Goal: Navigation & Orientation: Find specific page/section

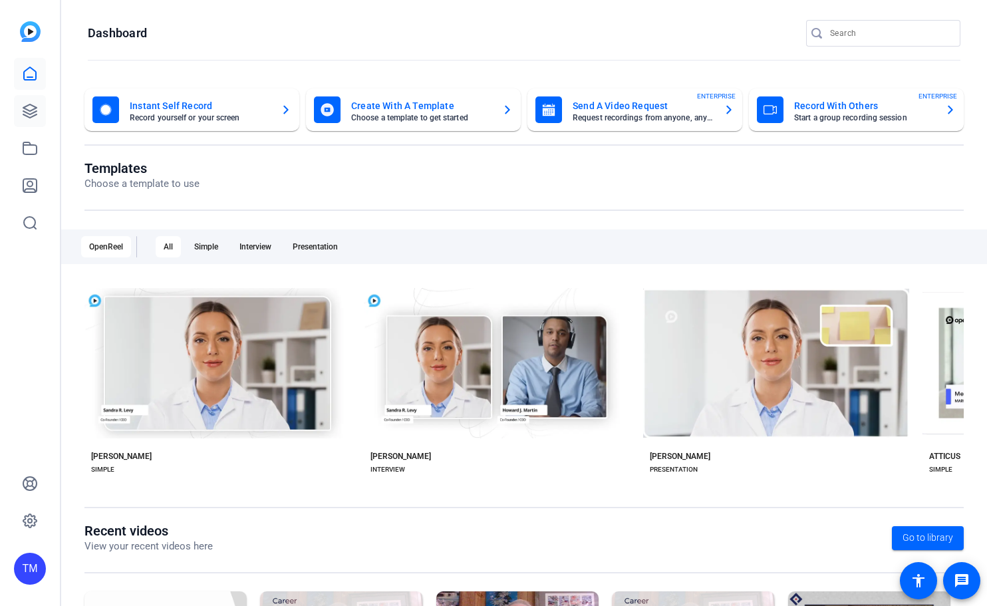
click at [28, 118] on icon at bounding box center [30, 111] width 16 height 16
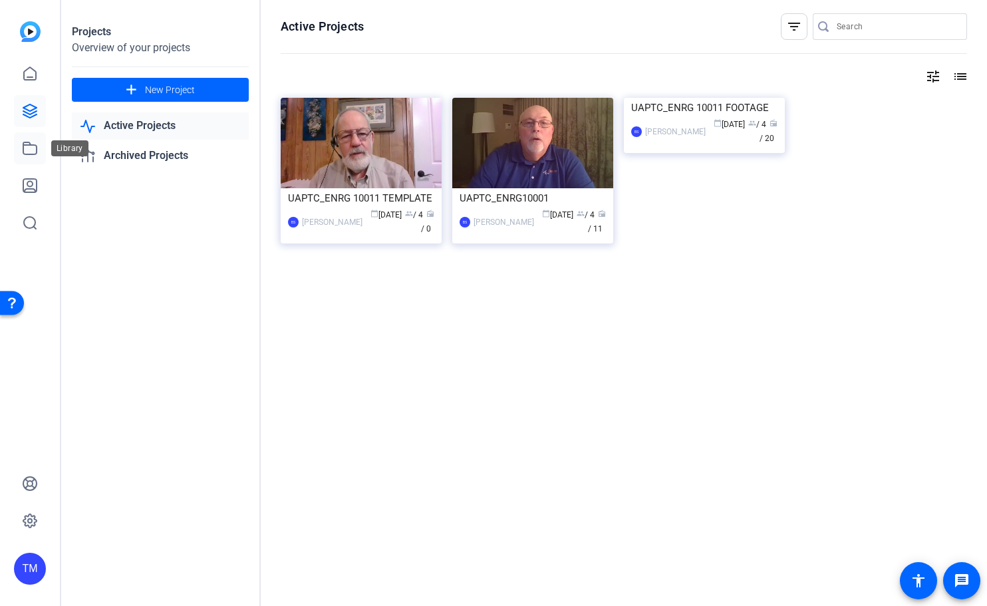
click at [43, 151] on link at bounding box center [30, 148] width 32 height 32
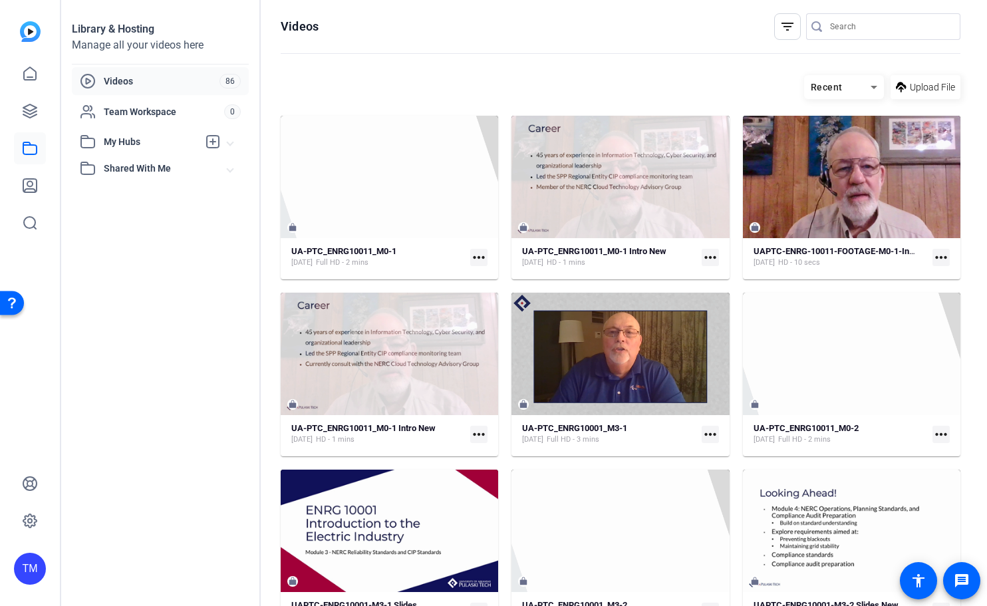
click at [51, 201] on div "TM" at bounding box center [30, 303] width 60 height 606
click at [19, 111] on link at bounding box center [30, 111] width 32 height 32
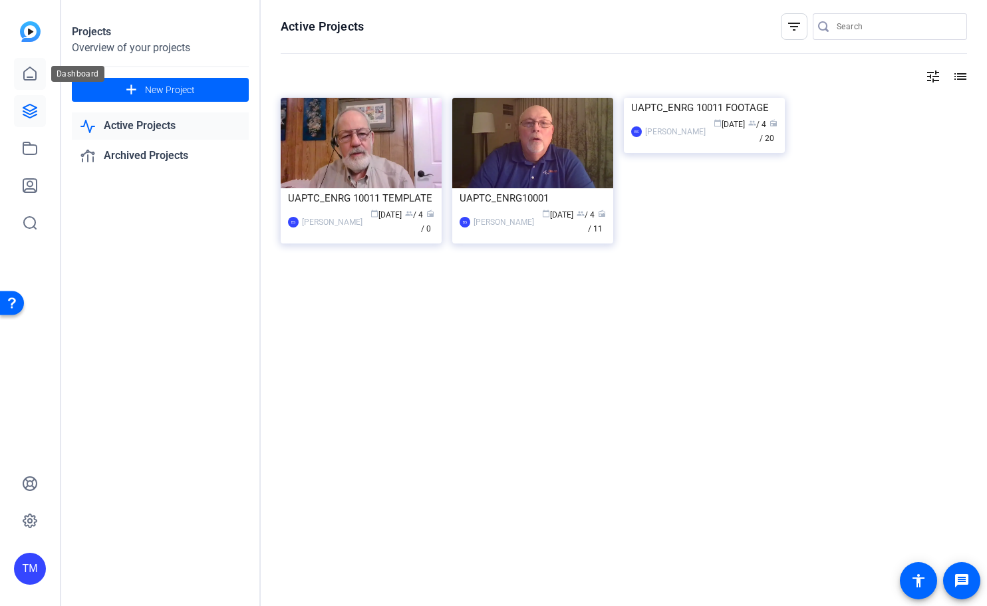
click at [27, 72] on icon at bounding box center [30, 74] width 16 height 16
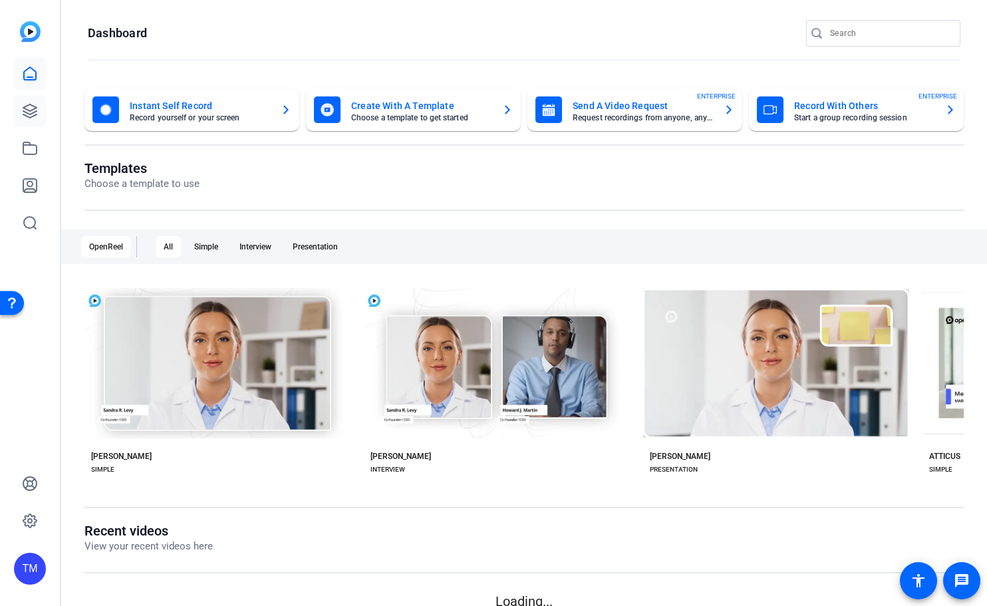
click at [34, 100] on link at bounding box center [30, 111] width 32 height 32
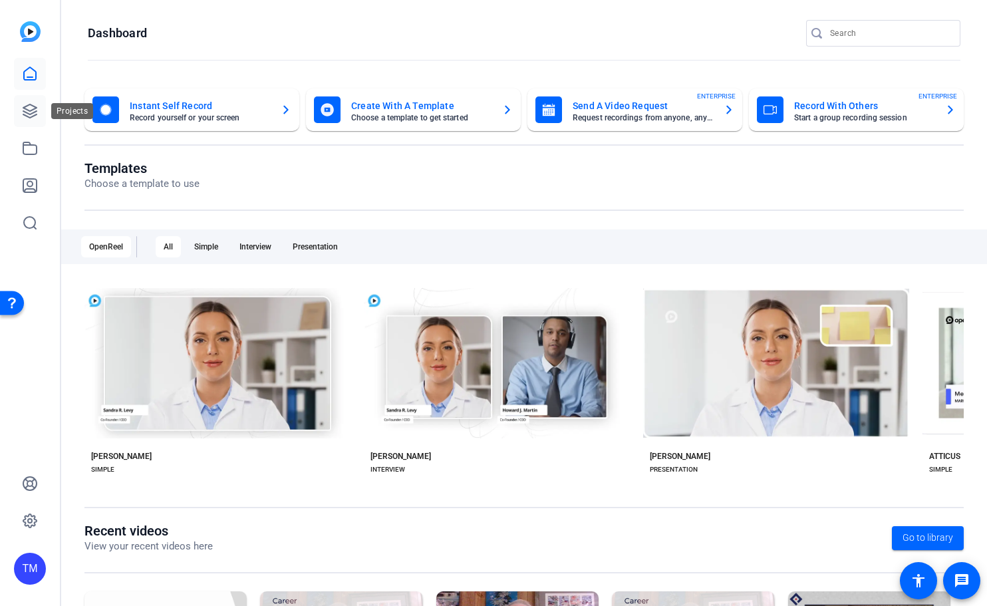
click at [20, 114] on link at bounding box center [30, 111] width 32 height 32
